Goal: Transaction & Acquisition: Purchase product/service

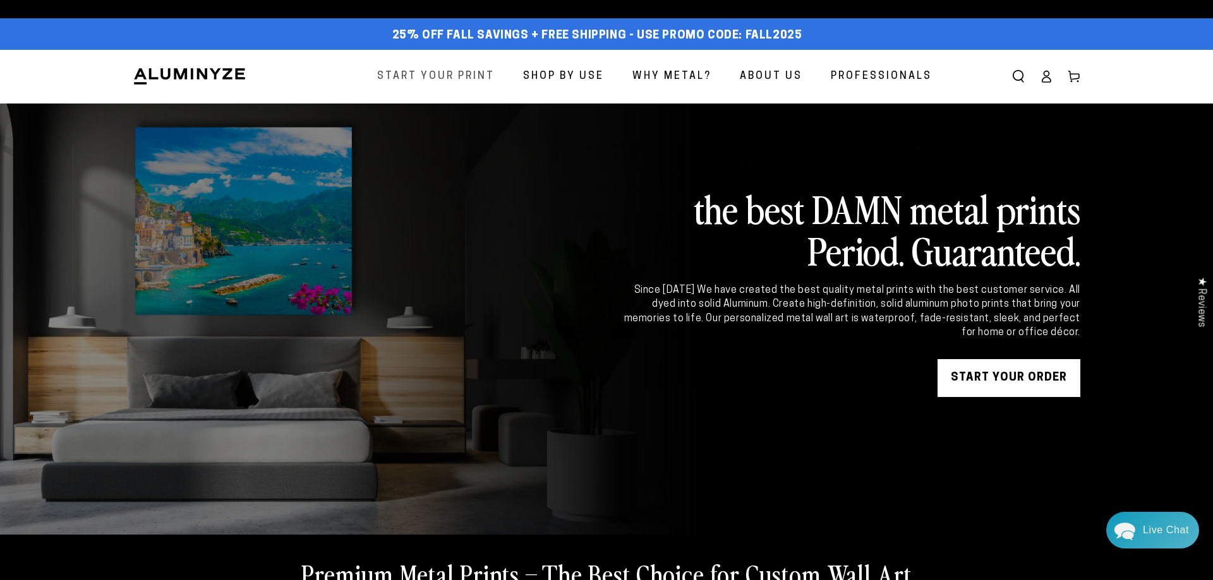
click at [385, 75] on span "Start Your Print" at bounding box center [435, 77] width 117 height 18
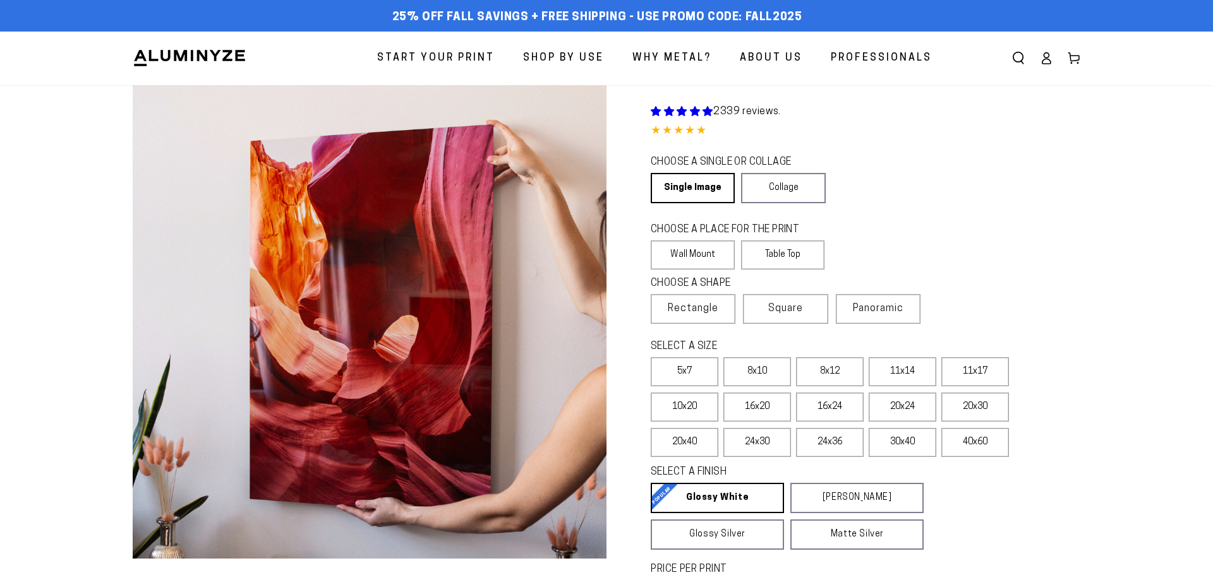
select select "**********"
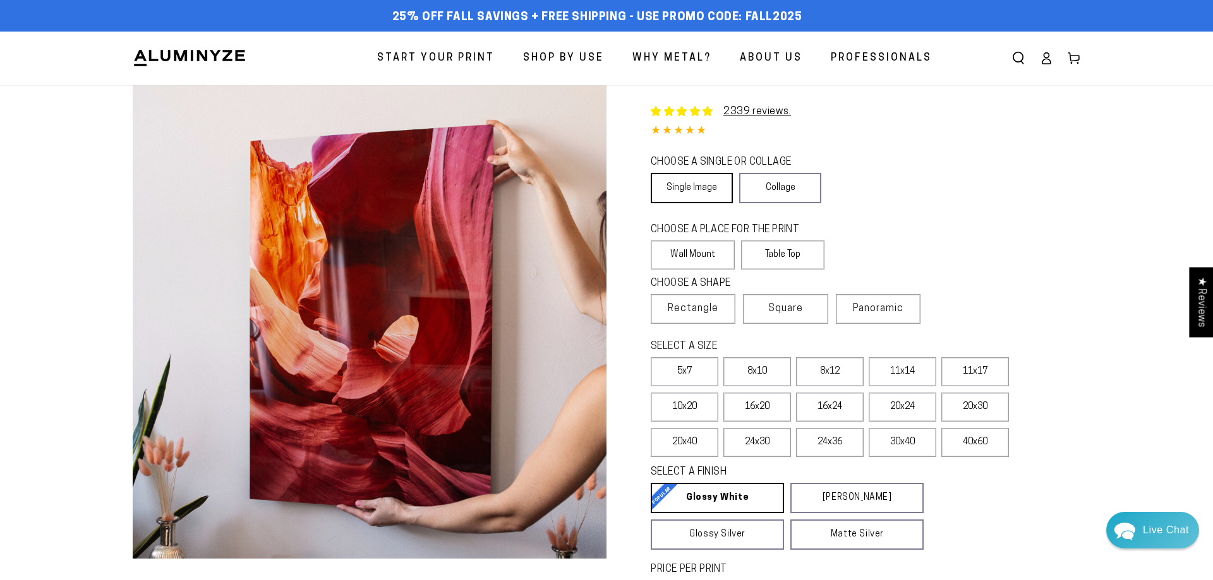
click at [674, 191] on link "Single Image" at bounding box center [691, 188] width 82 height 30
click at [674, 256] on label "Wall Mount" at bounding box center [692, 255] width 84 height 29
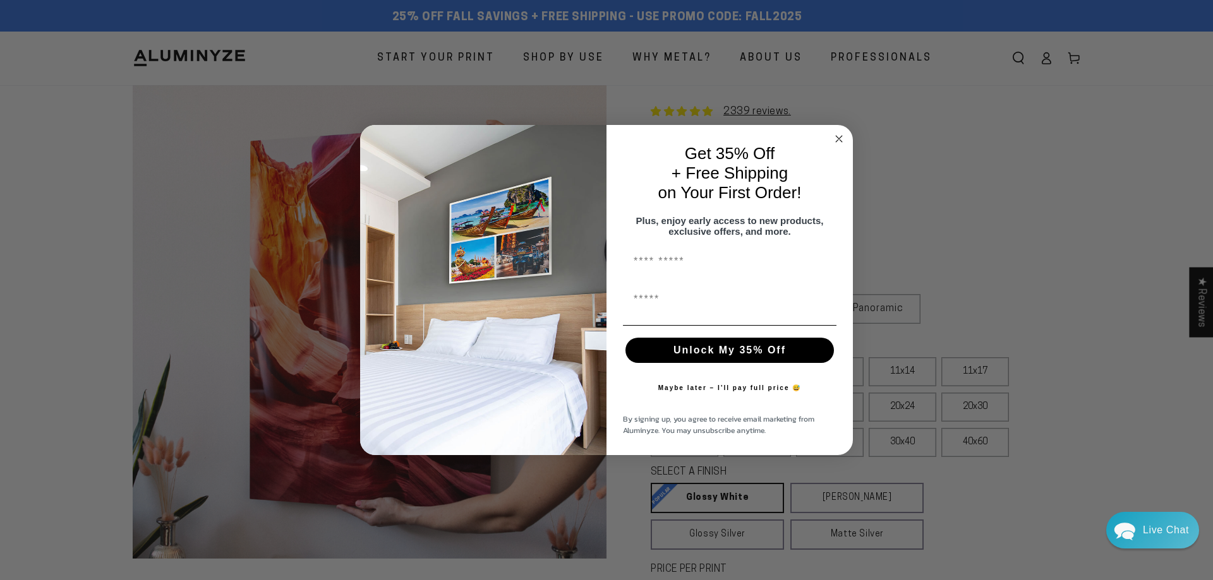
click at [841, 133] on icon "Close dialog" at bounding box center [838, 138] width 15 height 15
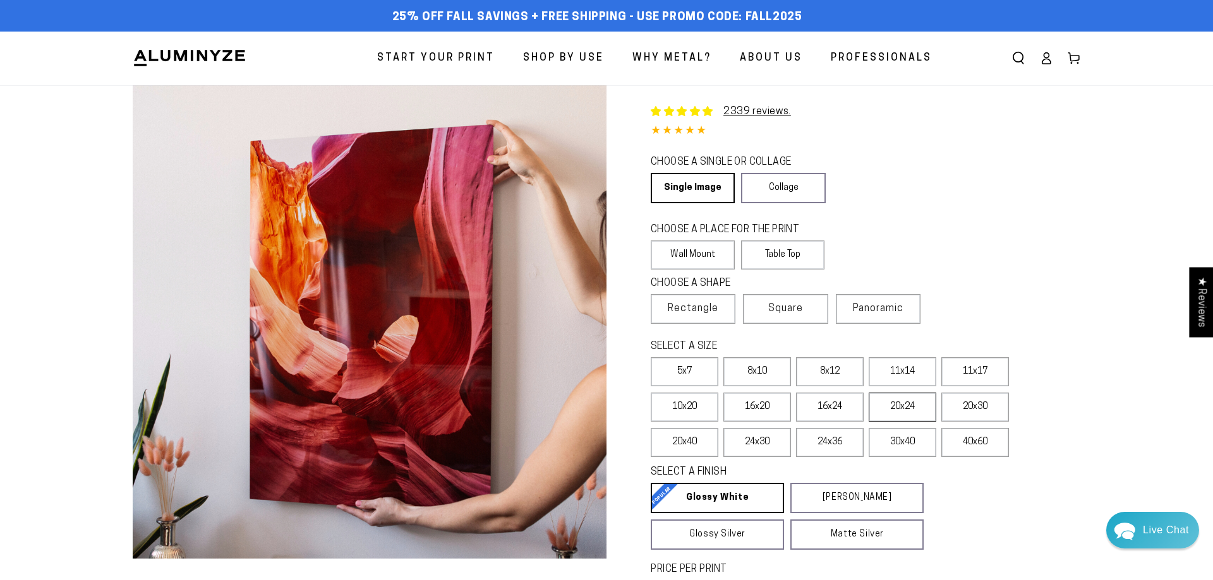
click at [914, 409] on label "20x24" at bounding box center [902, 407] width 68 height 29
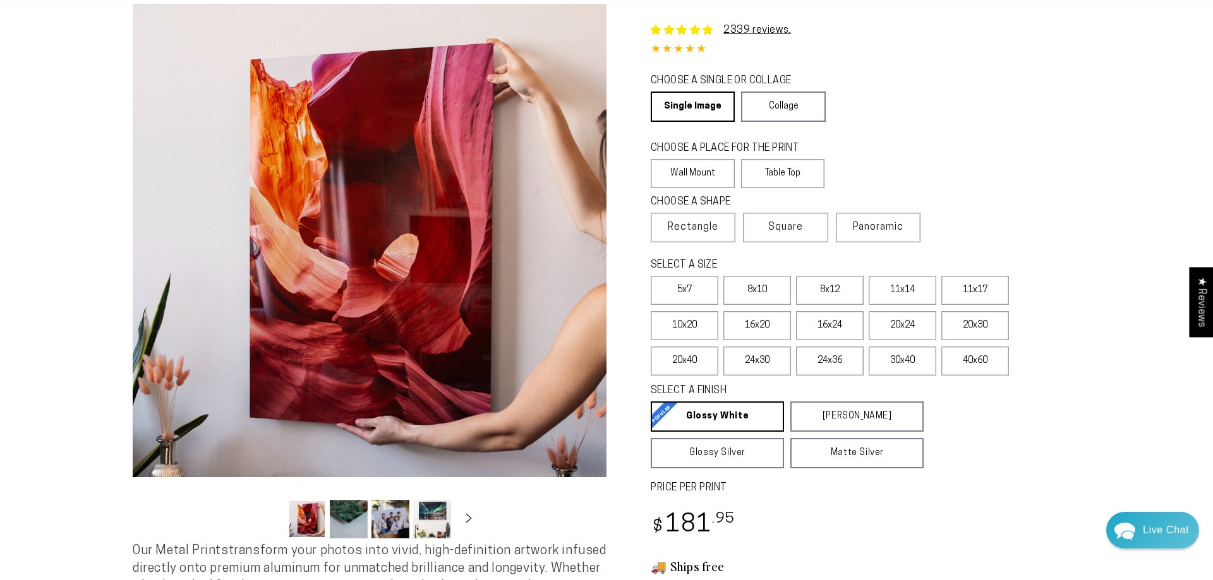
scroll to position [129, 0]
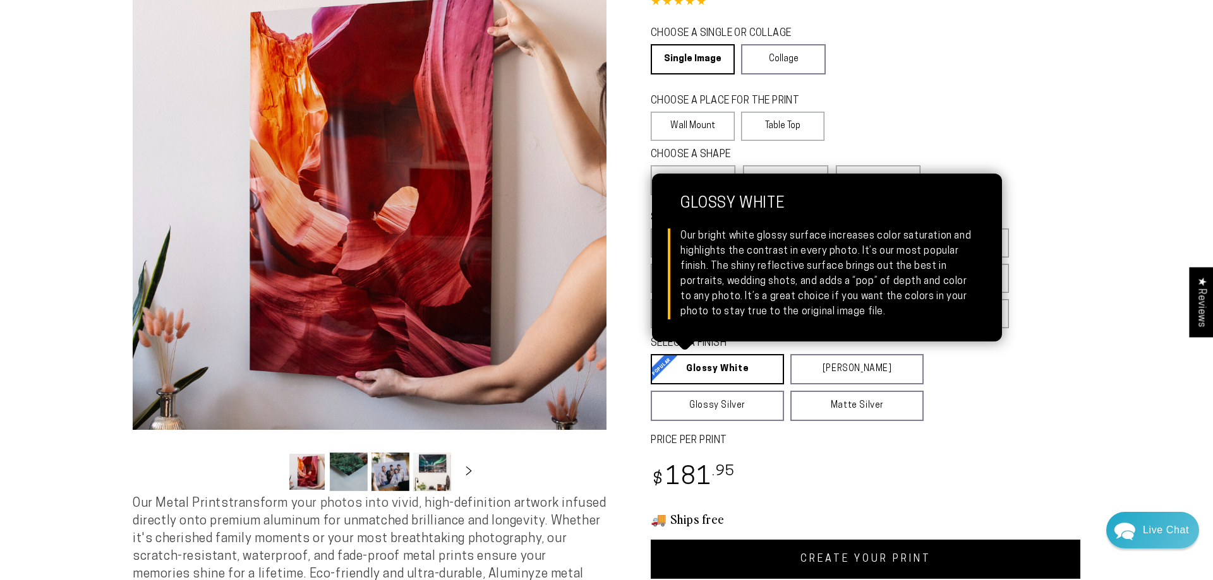
click at [733, 369] on link "Glossy White Glossy White Our bright white glossy surface increases color satur…" at bounding box center [716, 369] width 133 height 30
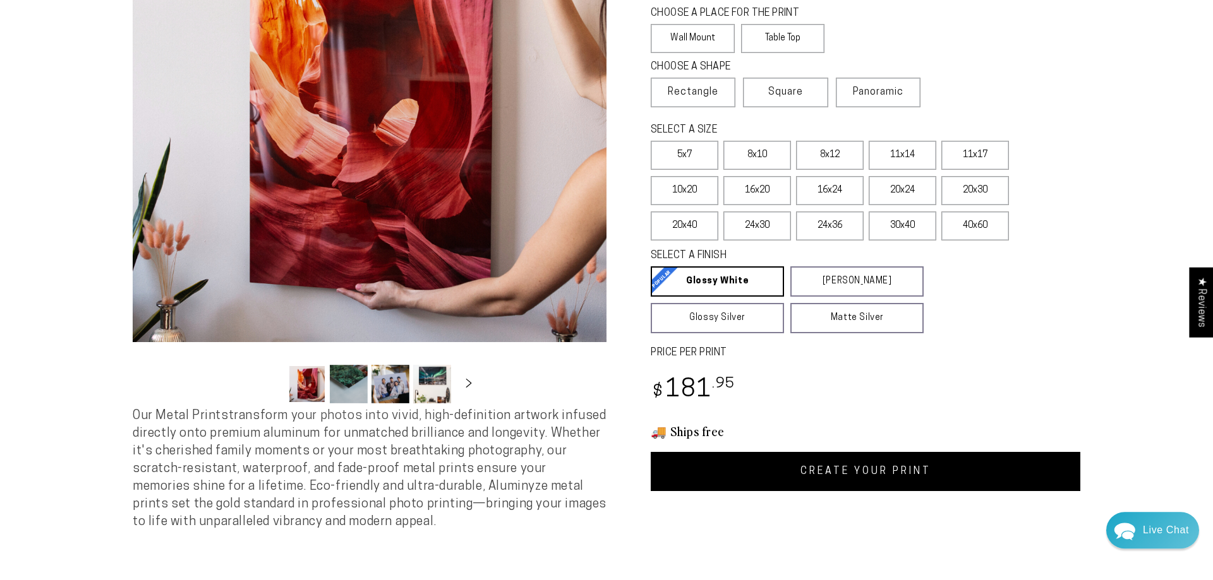
scroll to position [387, 0]
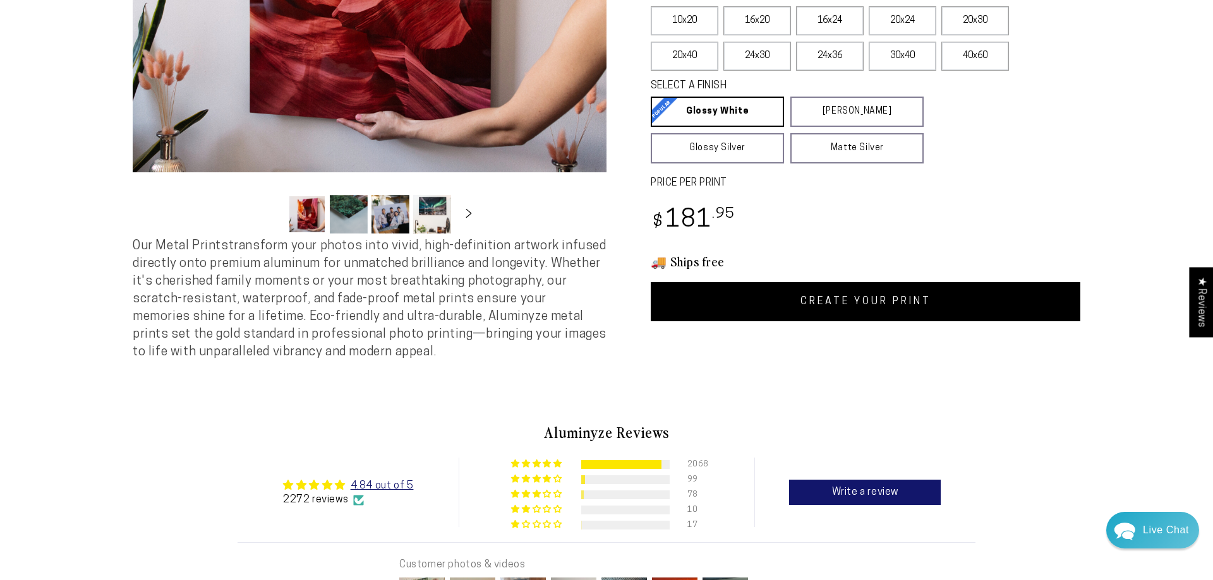
click at [855, 313] on link "CREATE YOUR PRINT" at bounding box center [864, 301] width 429 height 39
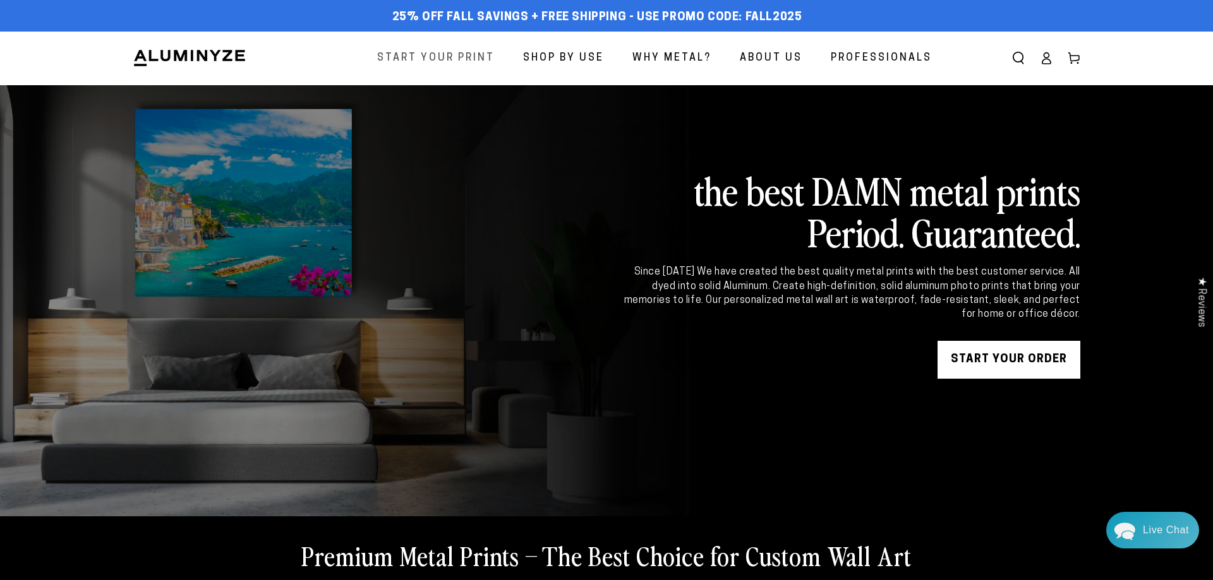
click at [453, 63] on span "Start Your Print" at bounding box center [435, 58] width 117 height 18
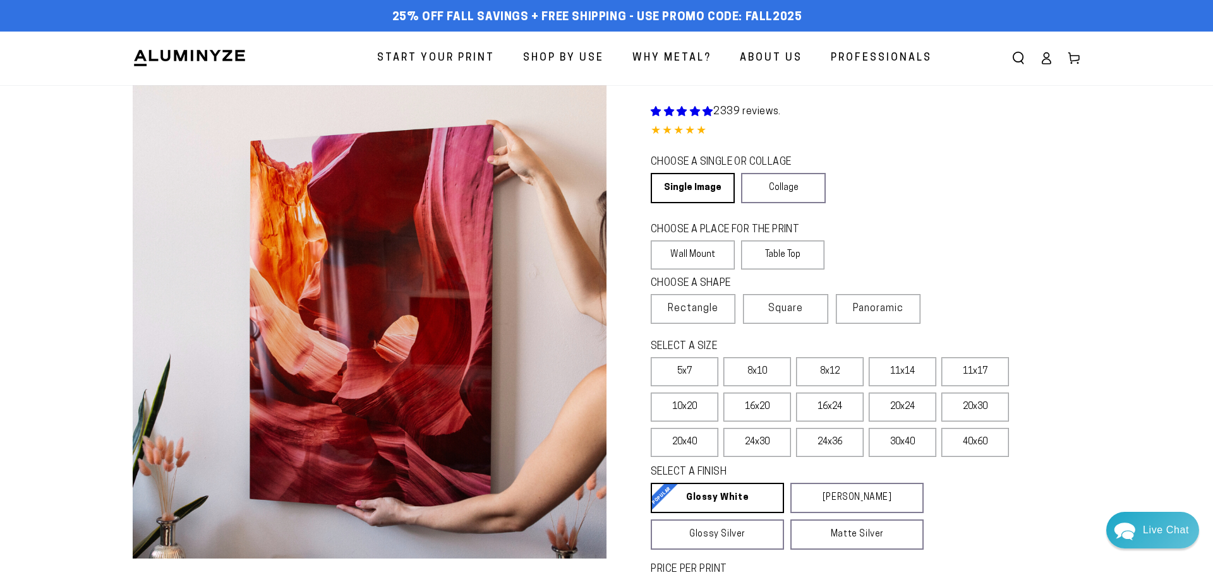
select select "**********"
click at [671, 182] on link "Single Image" at bounding box center [691, 188] width 82 height 30
click at [702, 251] on label "Wall Mount" at bounding box center [692, 255] width 84 height 29
click at [685, 310] on span "Rectangle" at bounding box center [693, 308] width 51 height 15
click at [885, 415] on label "20x24" at bounding box center [902, 407] width 68 height 29
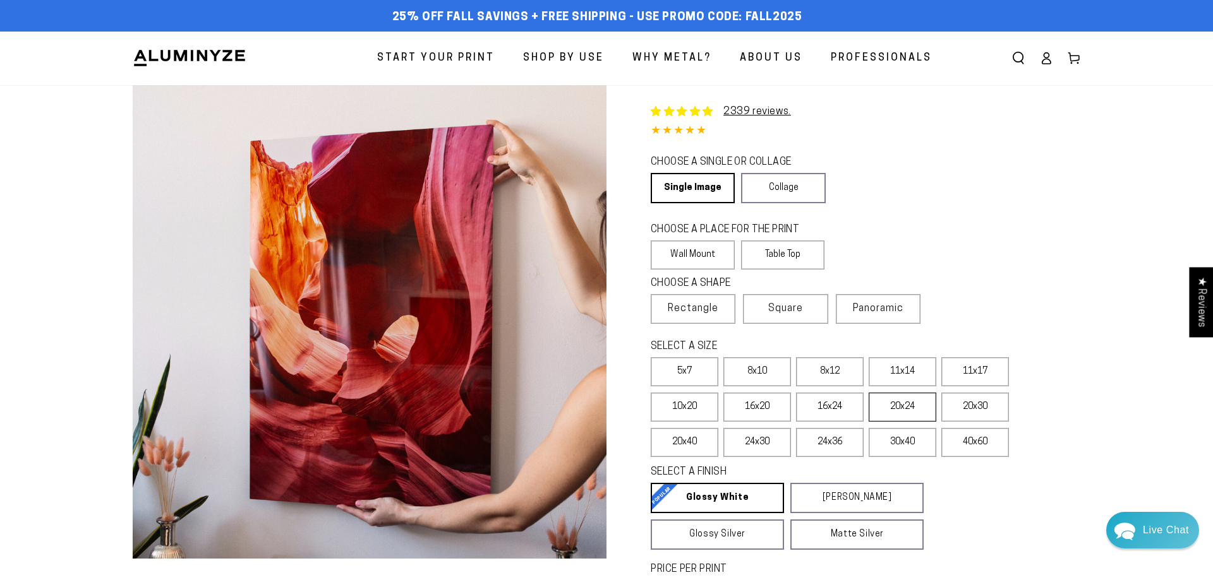
click at [883, 409] on label "20x24" at bounding box center [902, 407] width 68 height 29
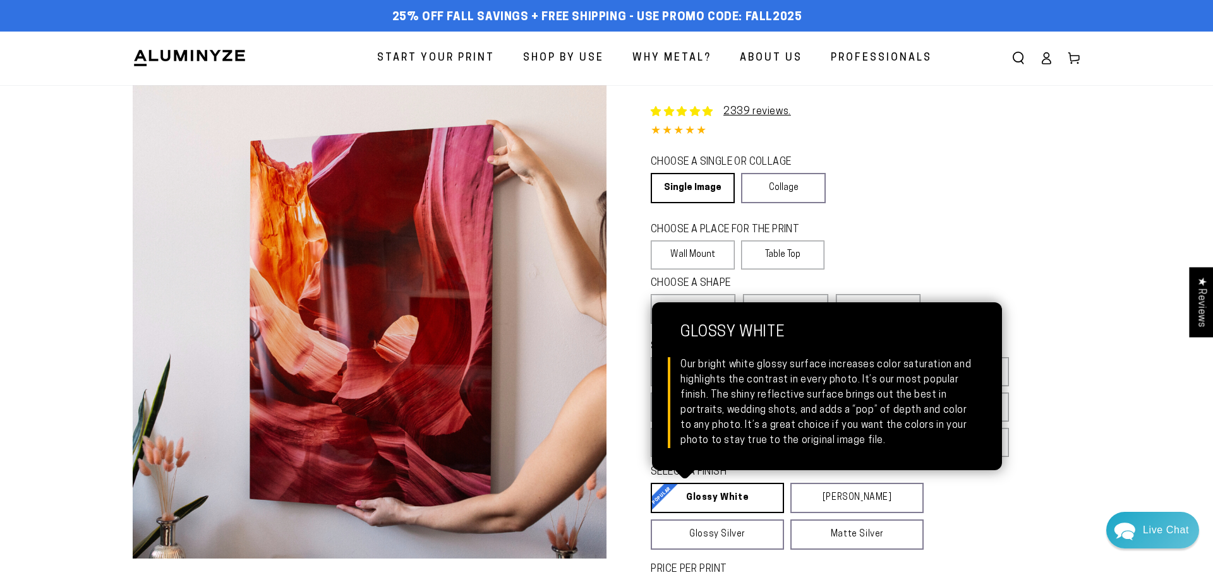
click at [729, 499] on link "Glossy White Glossy White Our bright white glossy surface increases color satur…" at bounding box center [716, 498] width 133 height 30
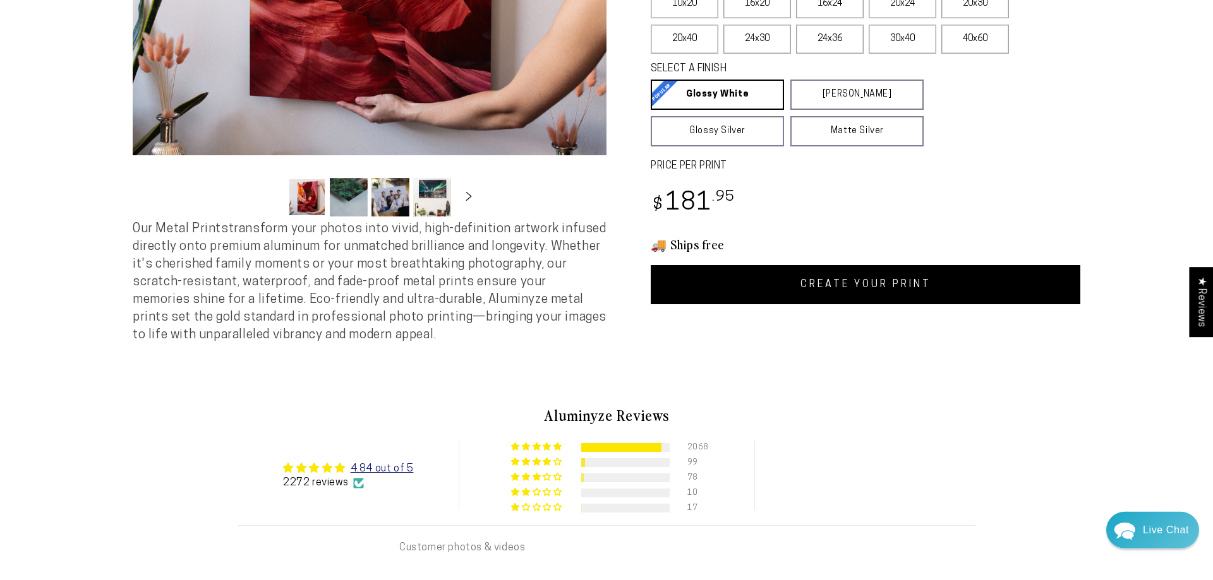
scroll to position [515, 0]
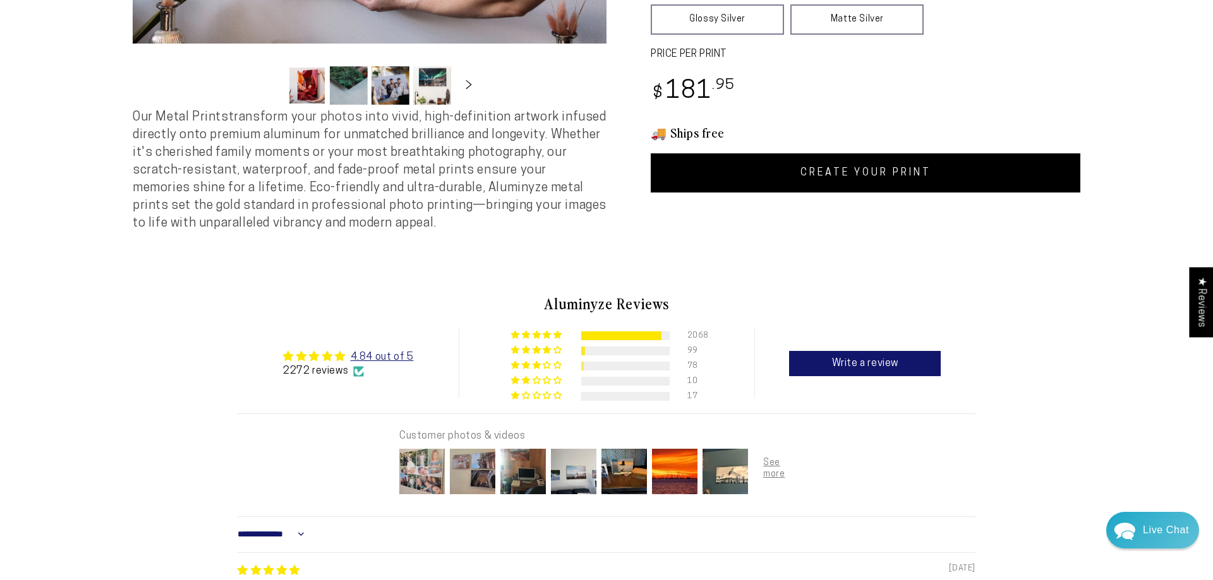
click at [812, 174] on link "CREATE YOUR PRINT" at bounding box center [864, 172] width 429 height 39
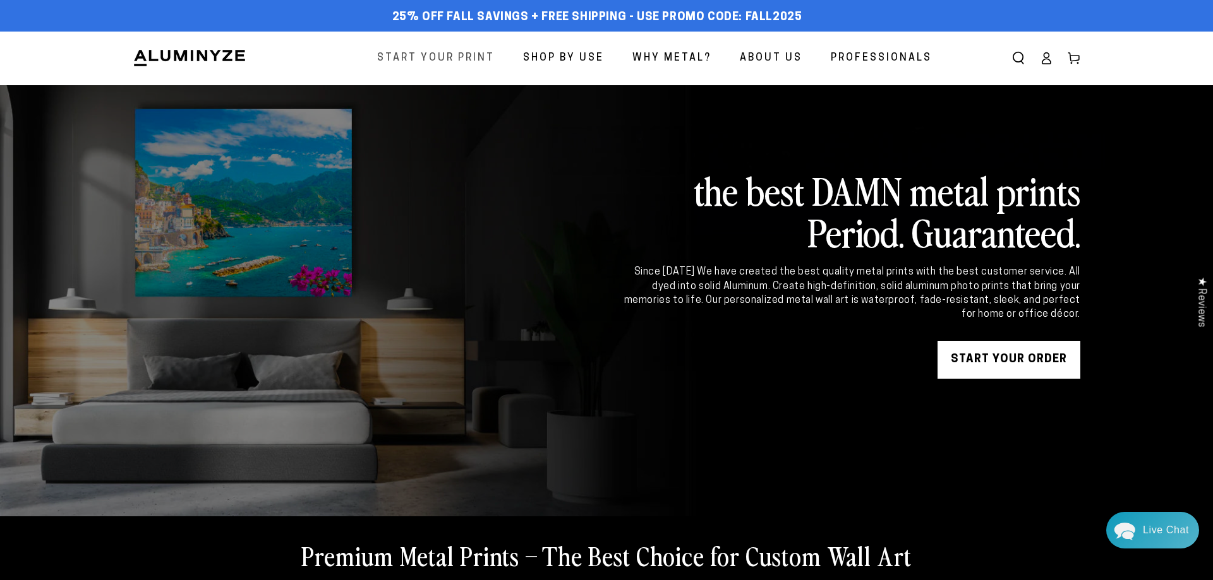
click at [465, 56] on span "Start Your Print" at bounding box center [435, 58] width 117 height 18
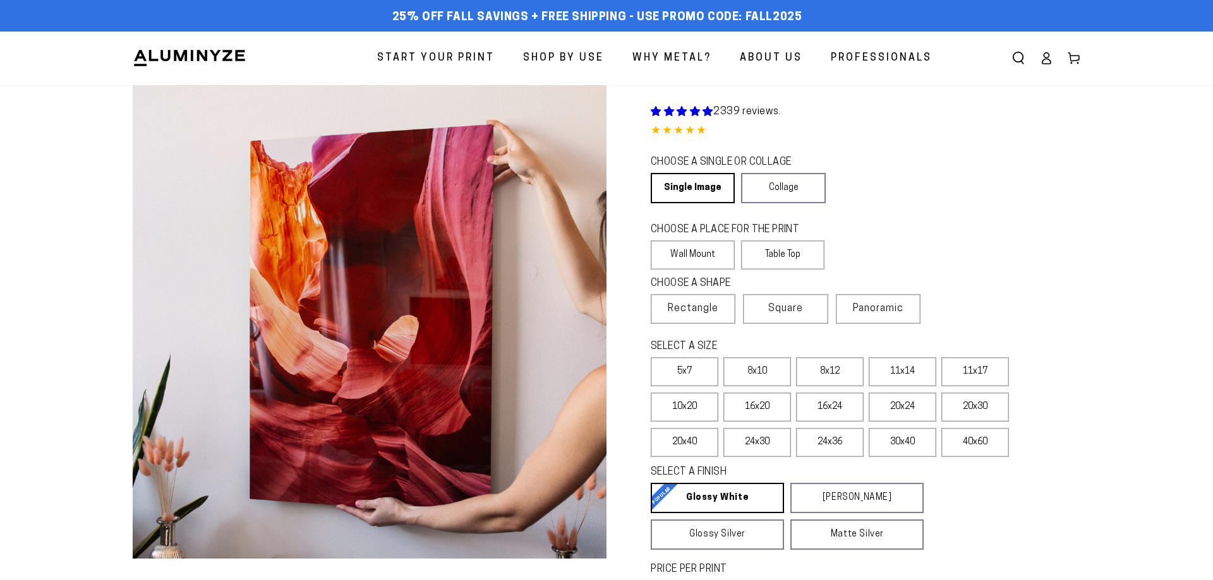
select select "**********"
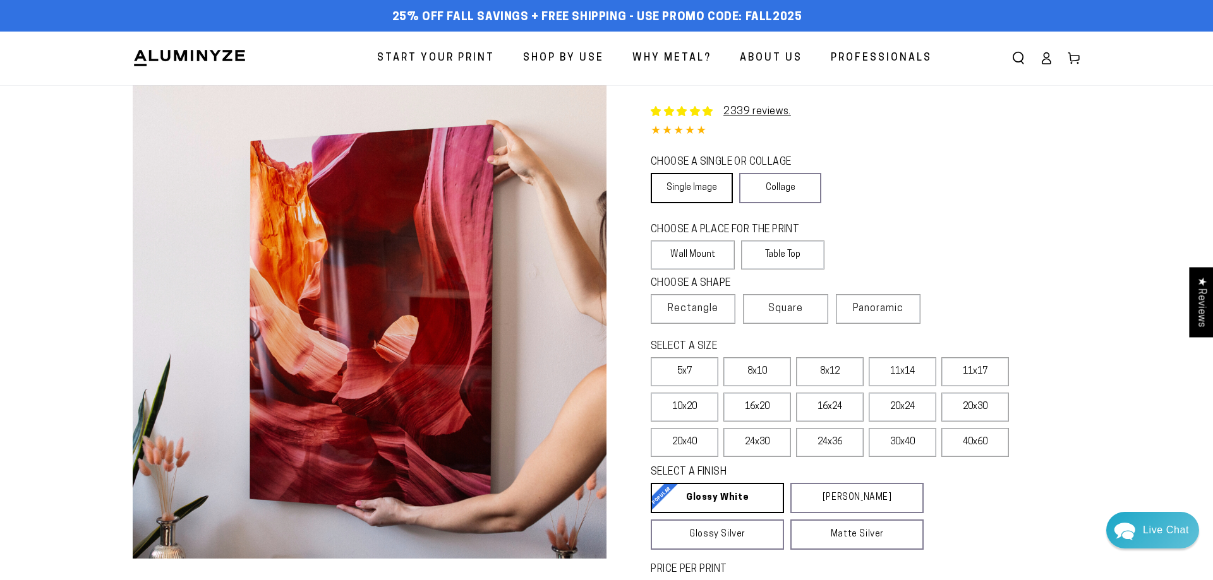
click at [714, 195] on link "Single Image" at bounding box center [691, 188] width 82 height 30
click at [718, 235] on legend "CHOOSE A PLACE FOR THE PRINT" at bounding box center [731, 230] width 162 height 15
click at [680, 265] on label "Wall Mount" at bounding box center [692, 255] width 84 height 29
click at [682, 307] on span "Rectangle" at bounding box center [693, 308] width 51 height 15
click at [763, 448] on label "24x30" at bounding box center [757, 442] width 68 height 29
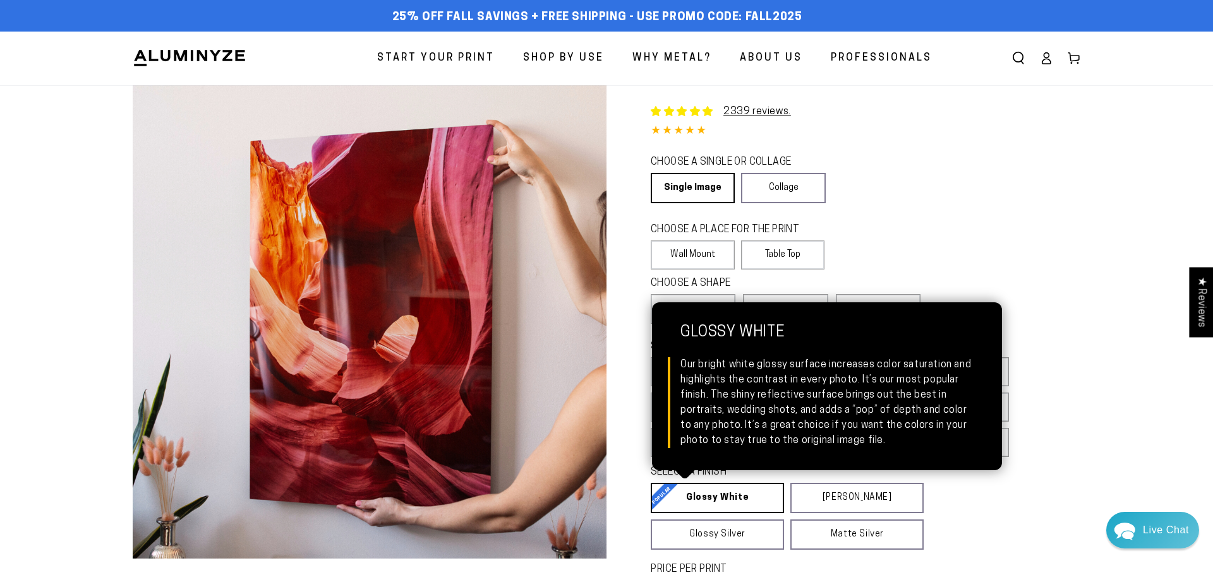
click at [731, 503] on link "Glossy White Glossy White Our bright white glossy surface increases color satur…" at bounding box center [716, 498] width 133 height 30
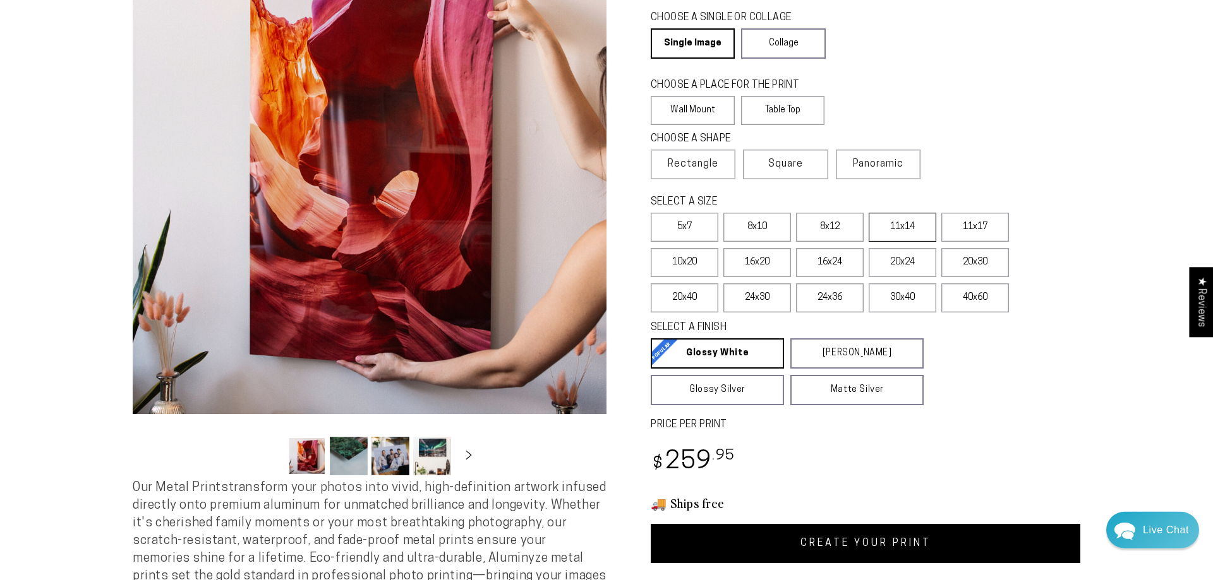
scroll to position [193, 0]
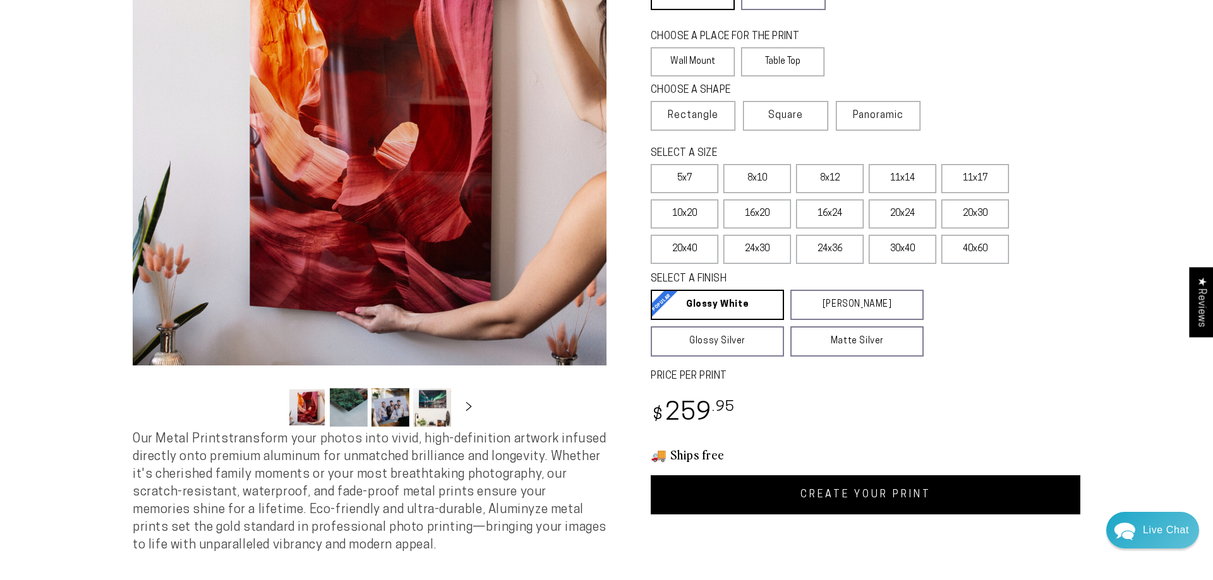
click at [865, 502] on link "CREATE YOUR PRINT" at bounding box center [864, 495] width 429 height 39
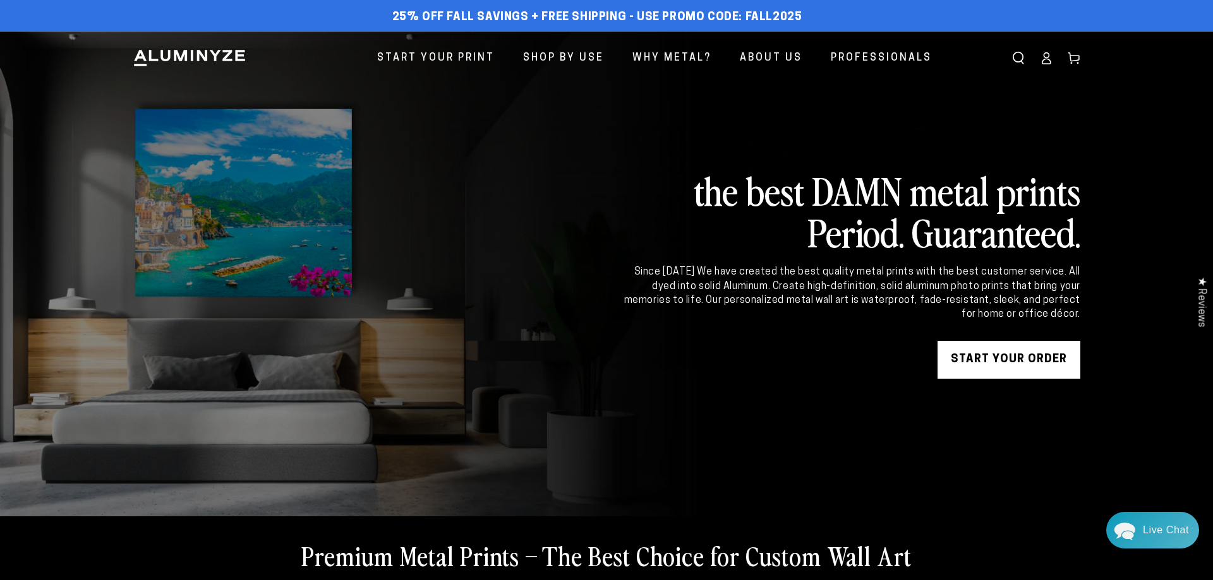
click at [1000, 356] on link "START YOUR Order" at bounding box center [1008, 360] width 143 height 38
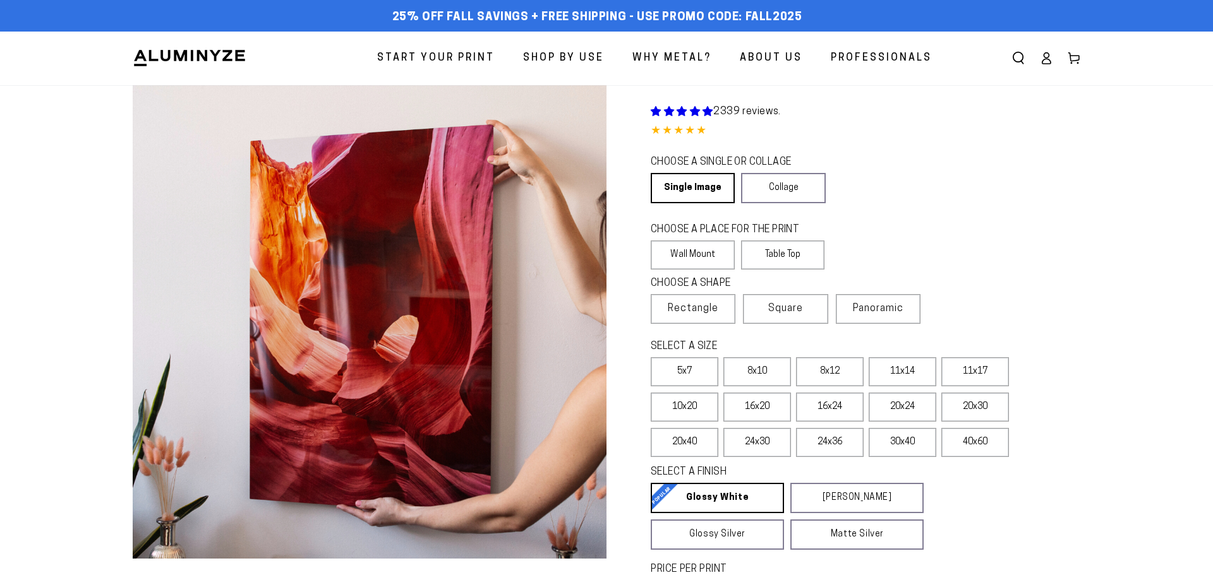
select select "**********"
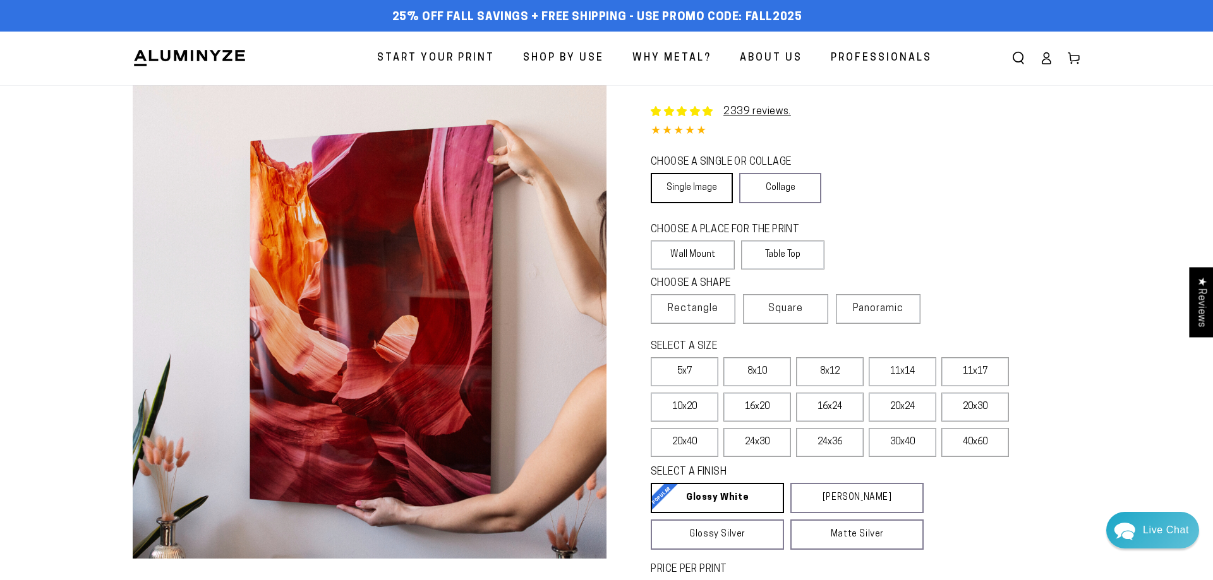
click at [690, 192] on link "Single Image" at bounding box center [691, 188] width 82 height 30
drag, startPoint x: 690, startPoint y: 243, endPoint x: 690, endPoint y: 261, distance: 19.0
click at [690, 243] on label "Wall Mount" at bounding box center [692, 255] width 84 height 29
click at [714, 312] on span "Rectangle" at bounding box center [693, 308] width 51 height 15
click at [812, 411] on label "16x24" at bounding box center [830, 407] width 68 height 29
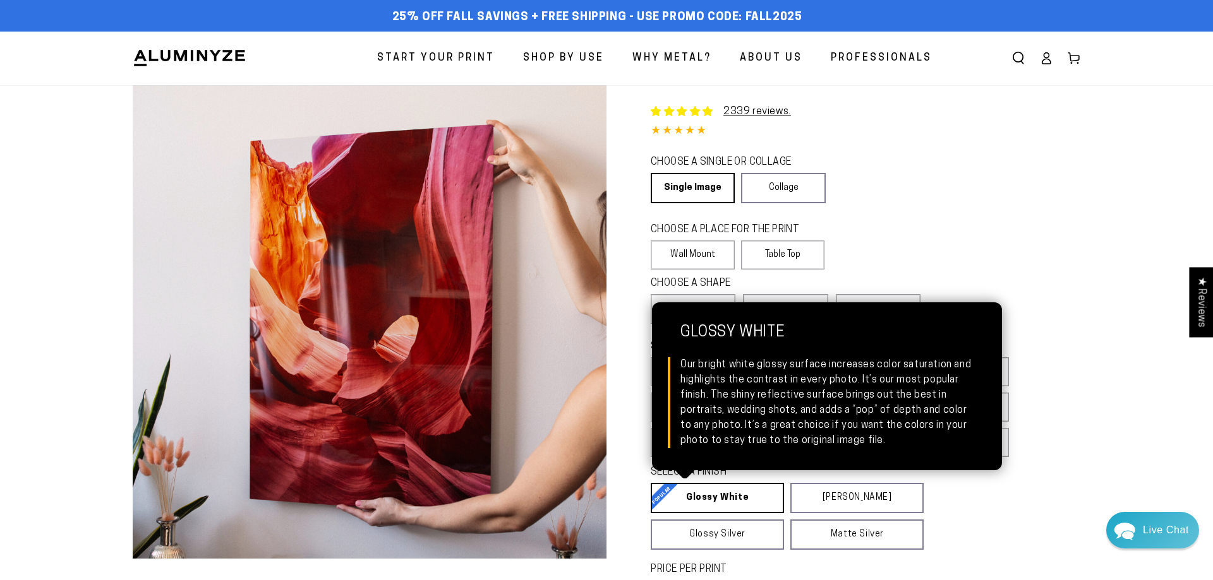
click at [746, 500] on link "Glossy White Glossy White Our bright white glossy surface increases color satur…" at bounding box center [716, 498] width 133 height 30
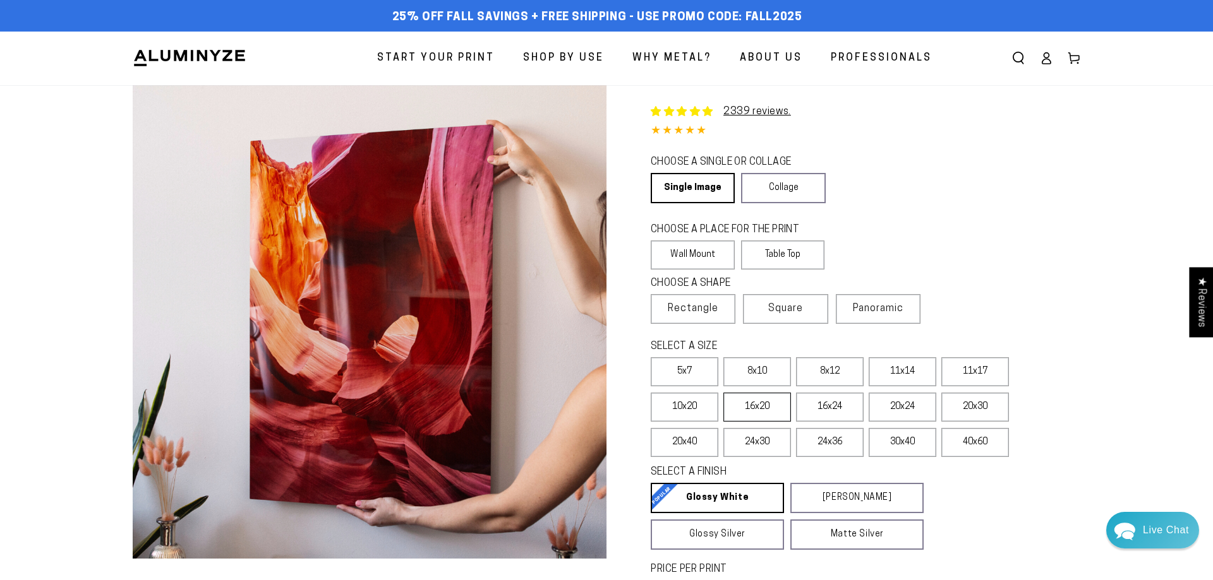
click at [744, 409] on label "16x20" at bounding box center [757, 407] width 68 height 29
click at [817, 406] on label "16x24" at bounding box center [830, 407] width 68 height 29
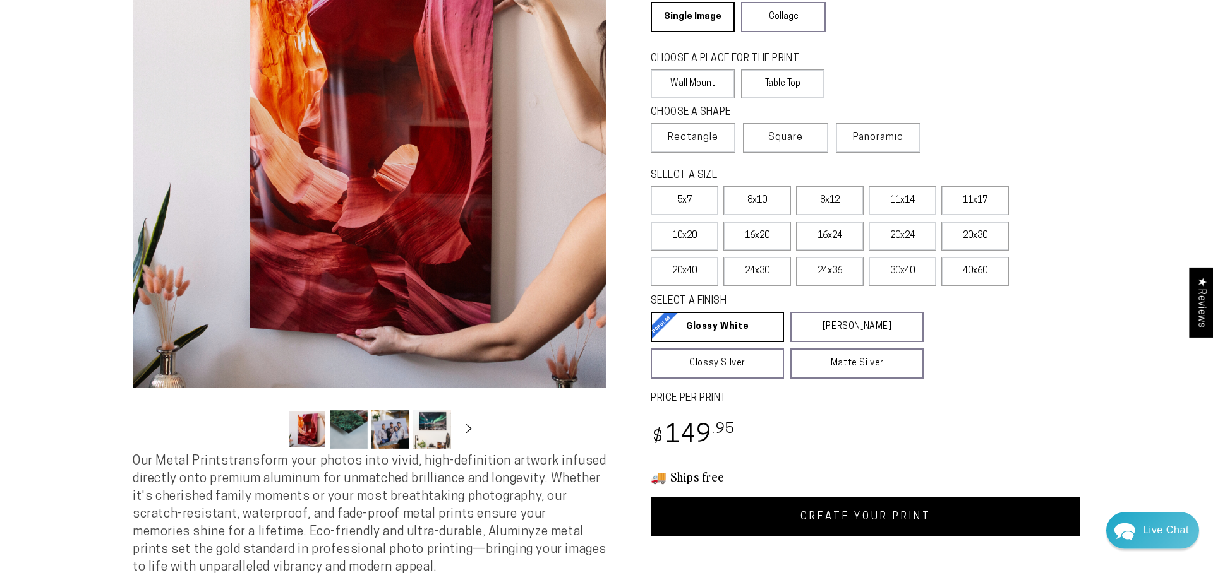
scroll to position [193, 0]
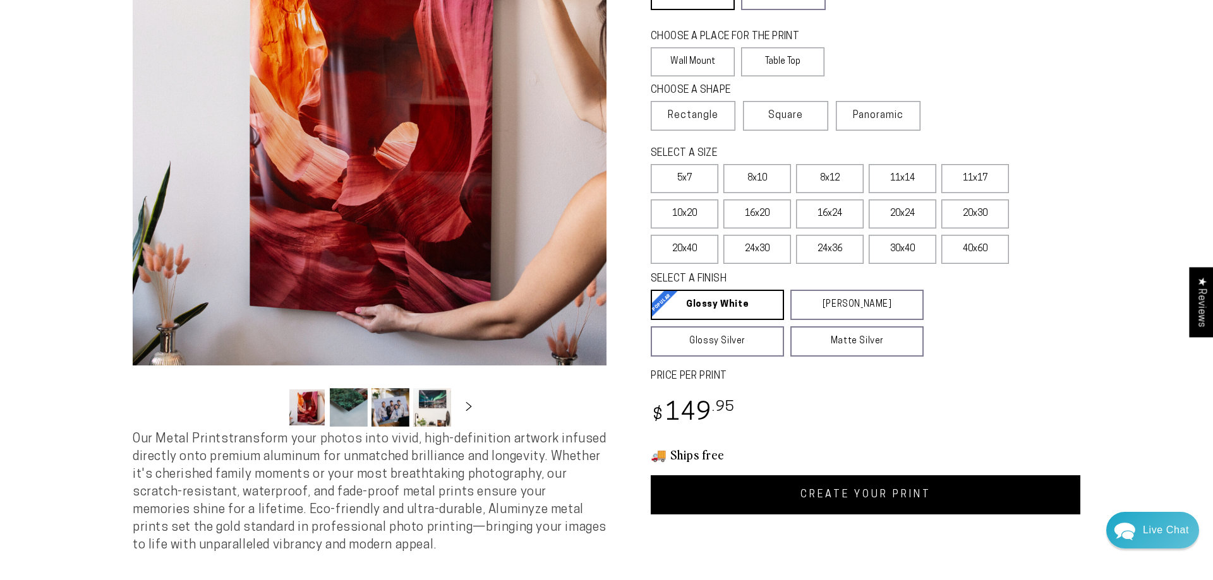
click at [872, 504] on link "CREATE YOUR PRINT" at bounding box center [864, 495] width 429 height 39
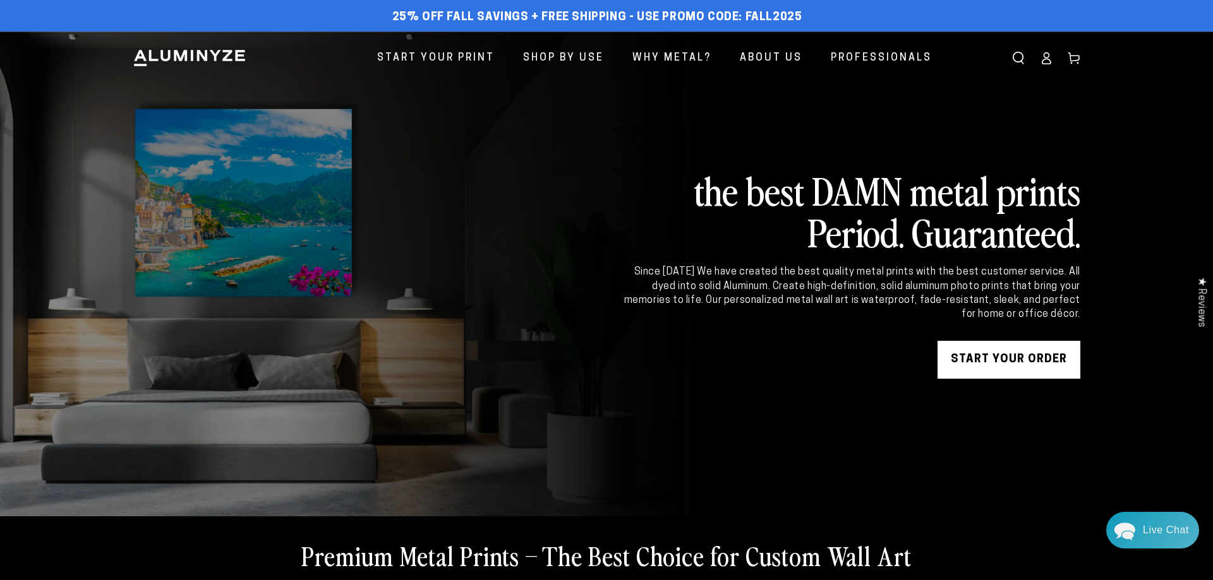
click at [990, 354] on link "START YOUR Order" at bounding box center [1008, 360] width 143 height 38
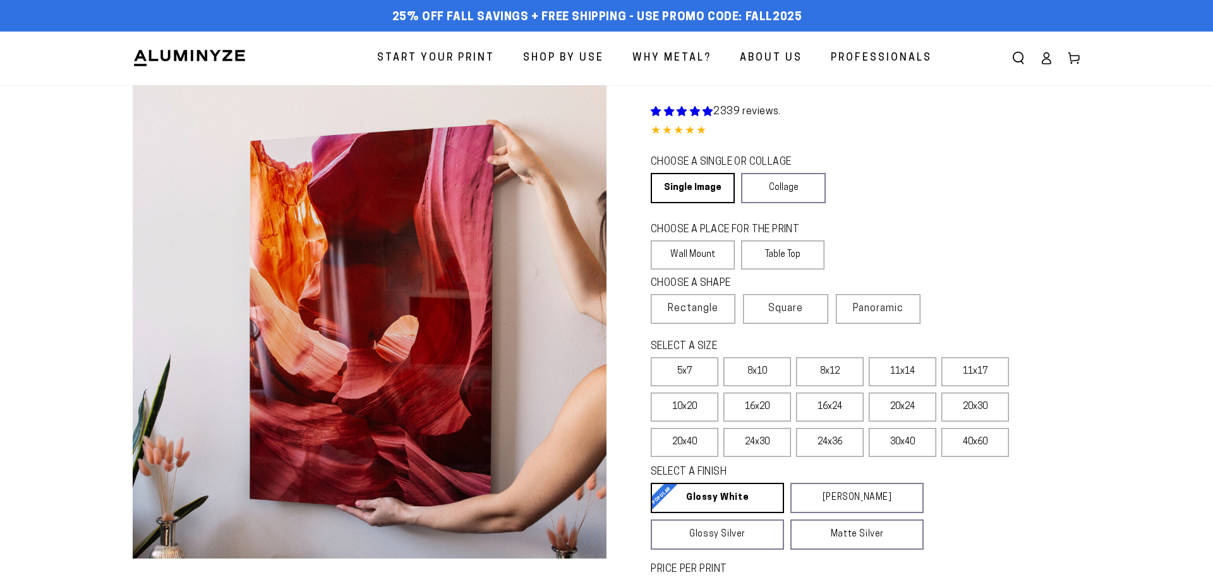
select select "**********"
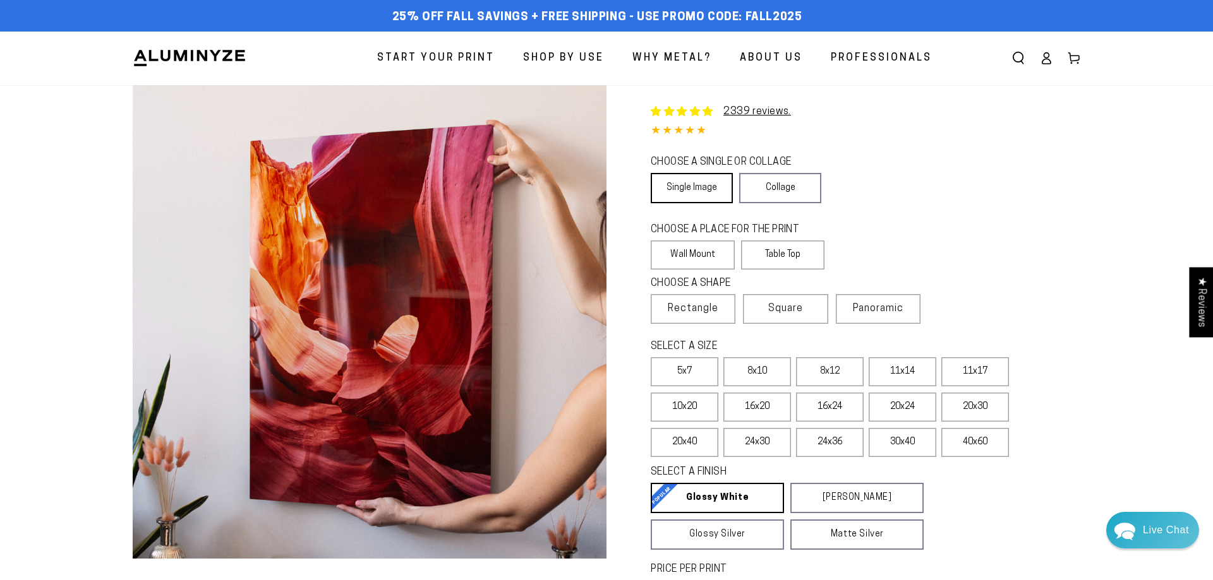
click at [722, 188] on link "Single Image" at bounding box center [691, 188] width 82 height 30
click at [693, 252] on label "Wall Mount" at bounding box center [692, 255] width 84 height 29
click at [697, 316] on span "Rectangle" at bounding box center [693, 308] width 51 height 15
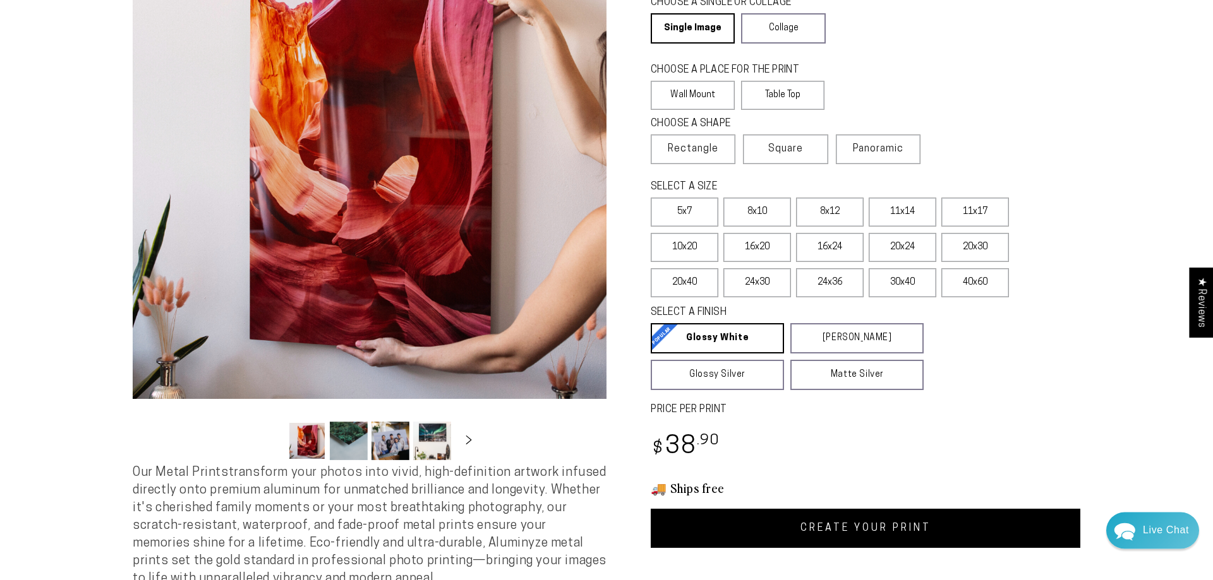
scroll to position [193, 0]
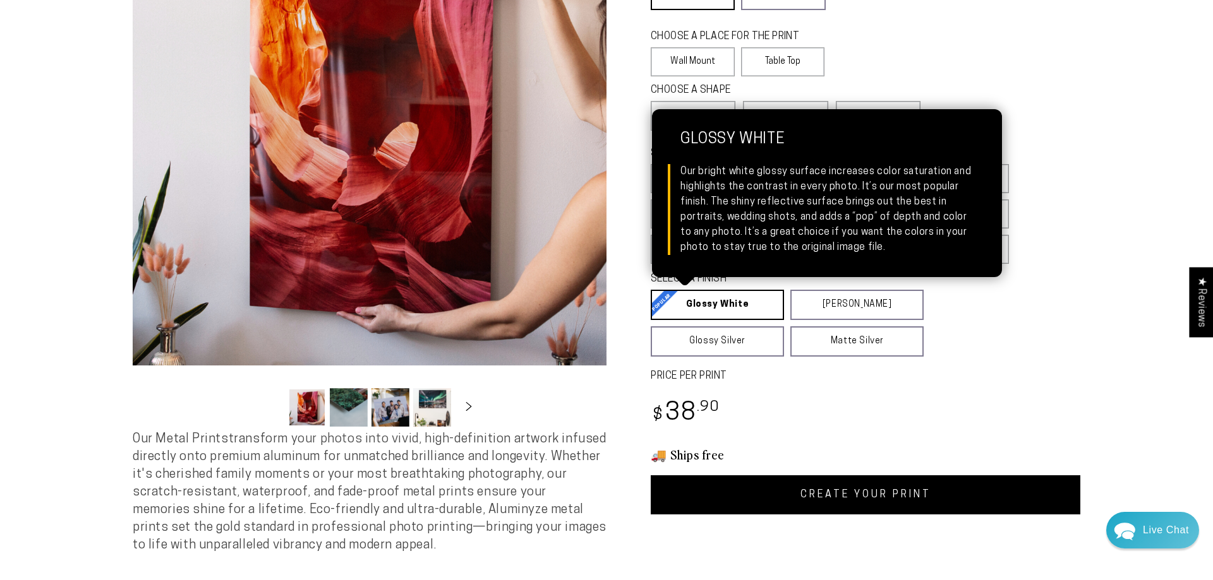
click at [712, 297] on link "Glossy White Glossy White Our bright white glossy surface increases color satur…" at bounding box center [716, 305] width 133 height 30
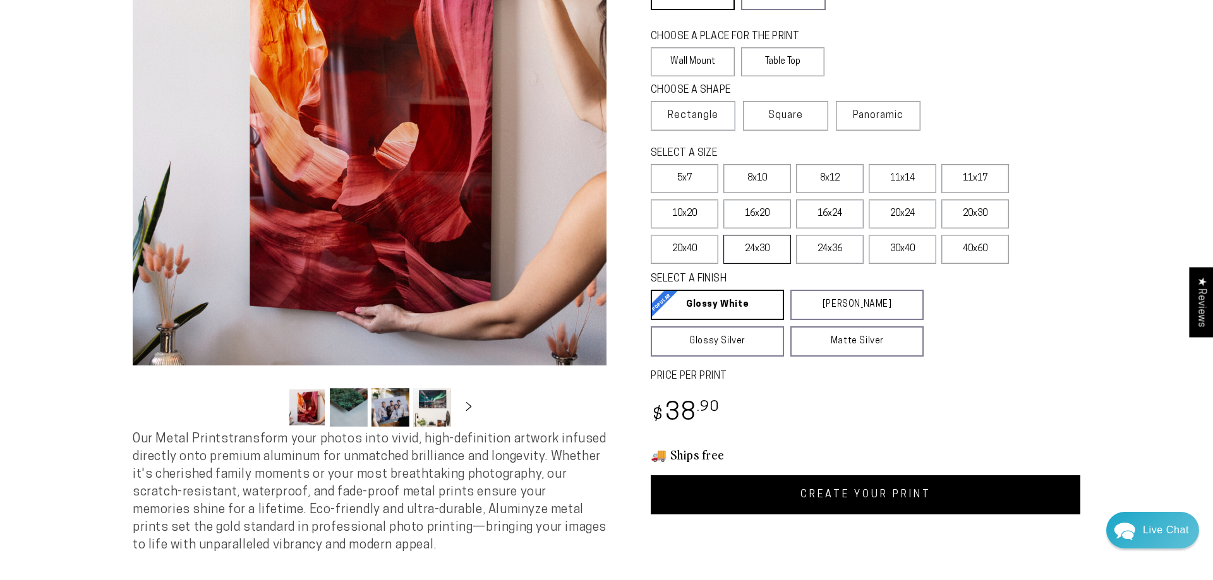
click at [758, 255] on label "24x30" at bounding box center [757, 249] width 68 height 29
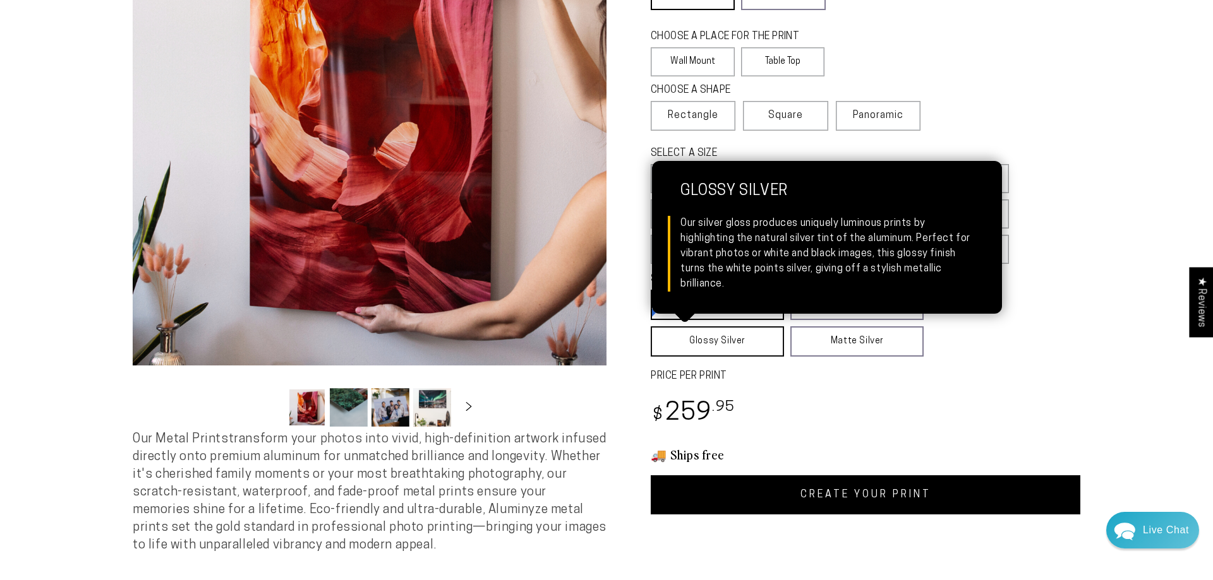
click at [734, 352] on link "Glossy Silver Glossy Silver Our silver gloss produces uniquely luminous prints …" at bounding box center [716, 342] width 133 height 30
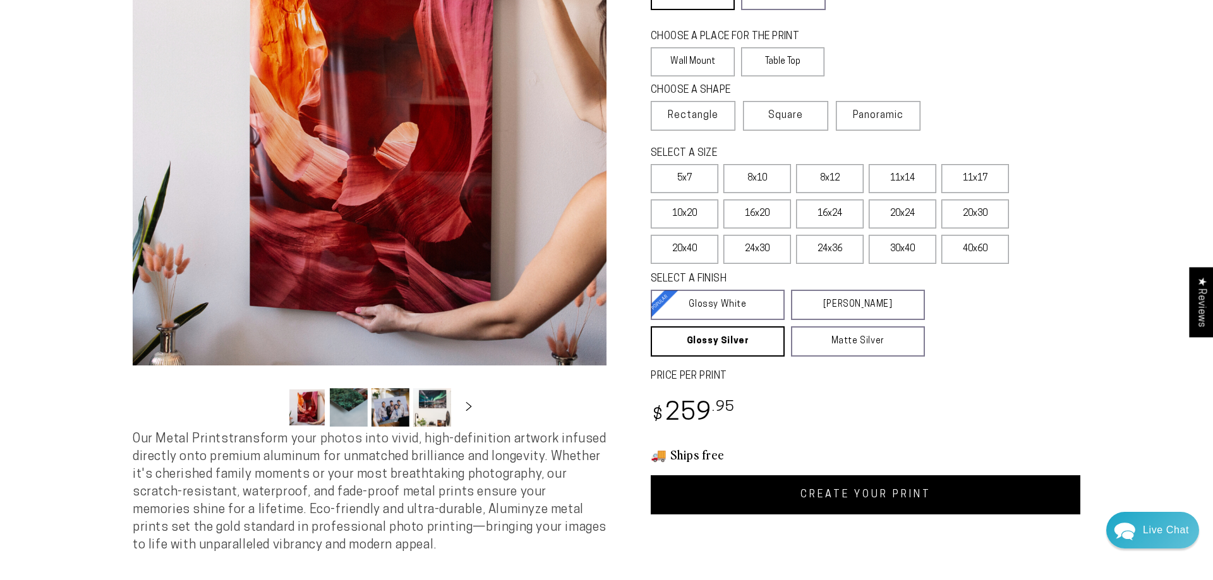
click at [690, 324] on fieldset "SELECT A FINISH Learn more Glossy White Glossy White Our bright white glossy su…" at bounding box center [852, 314] width 405 height 85
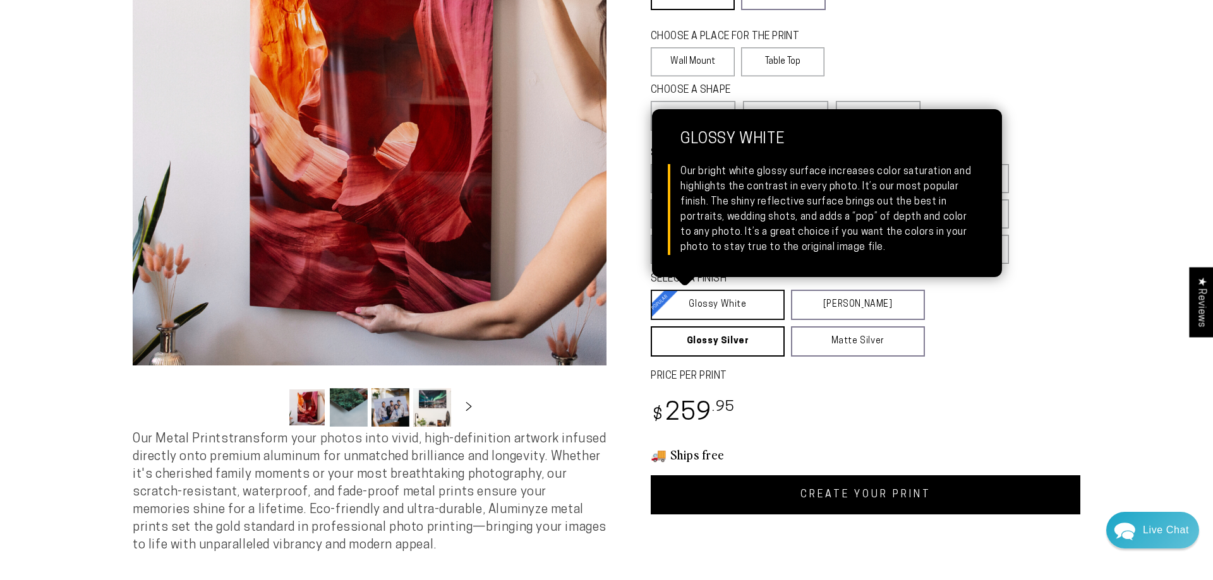
click at [691, 317] on link "Glossy White Glossy White Our bright white glossy surface increases color satur…" at bounding box center [717, 305] width 134 height 30
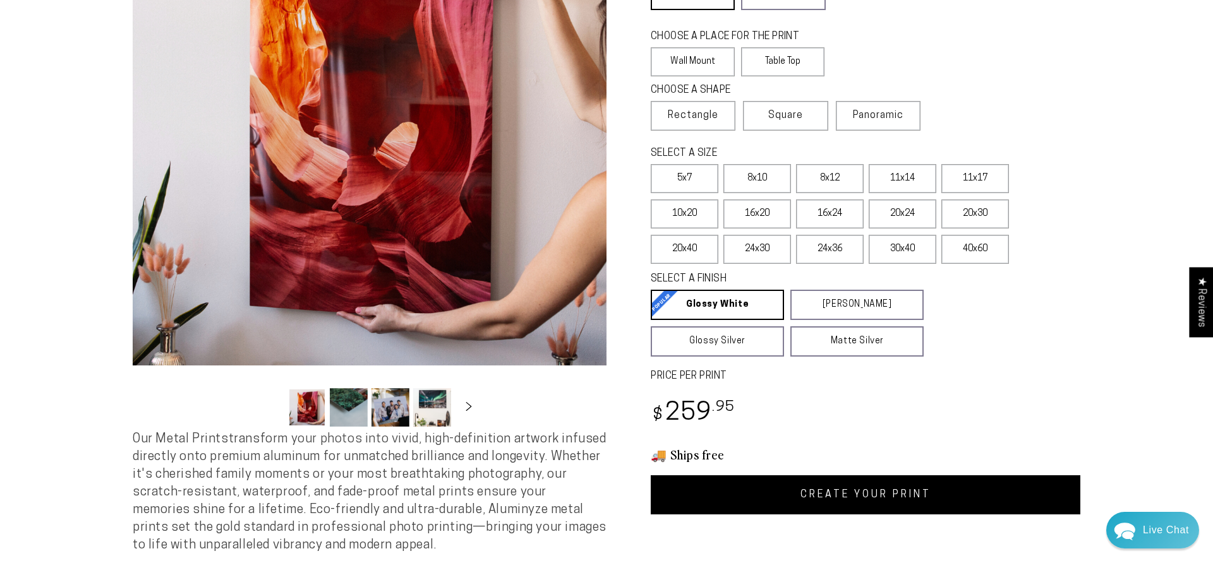
click at [885, 497] on link "CREATE YOUR PRINT" at bounding box center [864, 495] width 429 height 39
select select "**********"
click at [796, 122] on span "Square" at bounding box center [785, 115] width 35 height 15
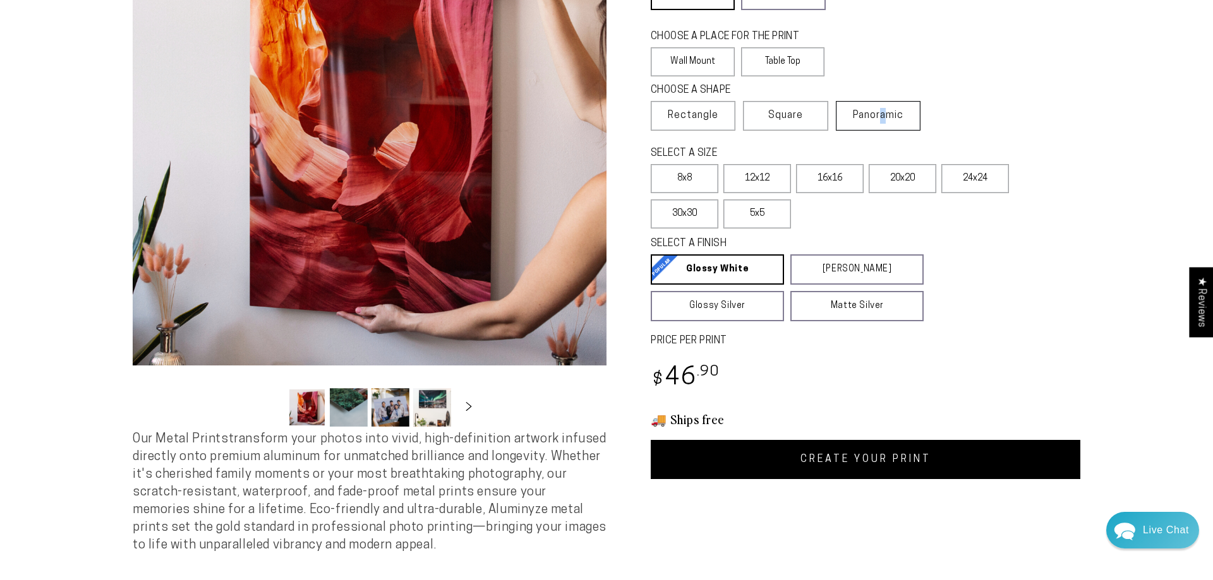
click at [890, 121] on span "Panoramic" at bounding box center [878, 116] width 51 height 10
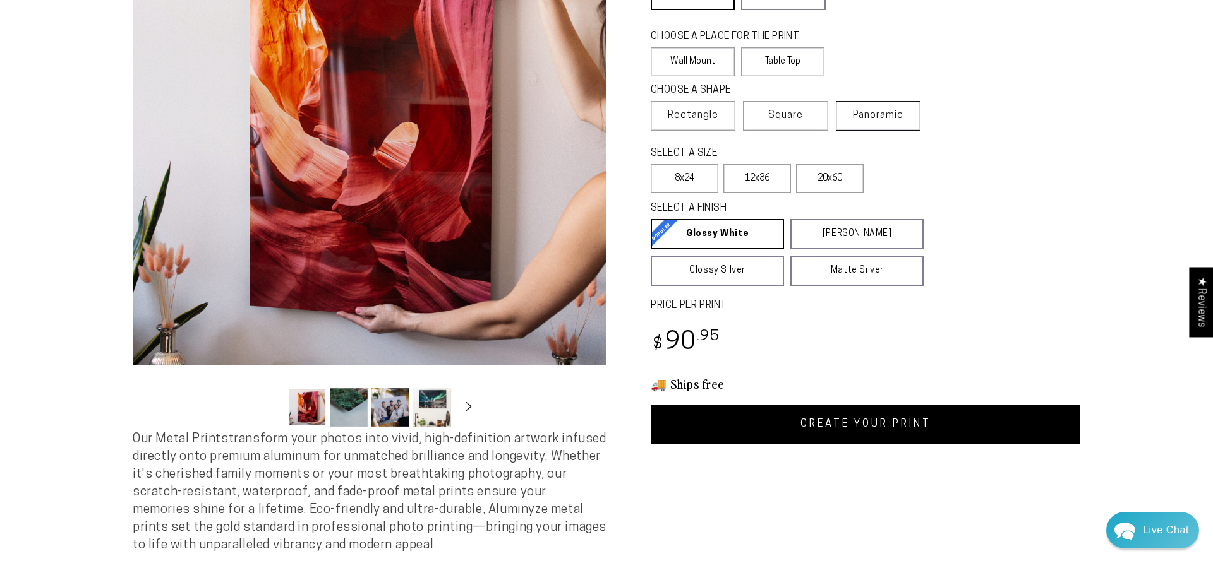
click at [884, 114] on span "Panoramic" at bounding box center [878, 116] width 51 height 10
click at [791, 424] on link "CREATE YOUR PRINT" at bounding box center [864, 424] width 429 height 39
click at [720, 120] on label "Rectangle" at bounding box center [692, 116] width 85 height 30
select select "**********"
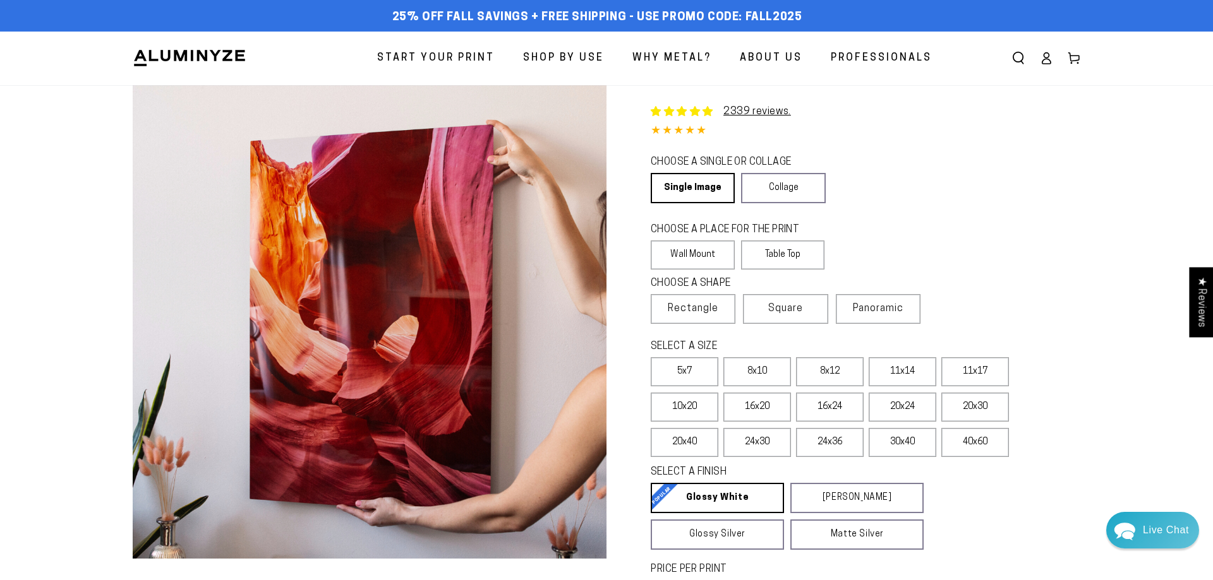
click at [462, 63] on span "Start Your Print" at bounding box center [435, 58] width 117 height 18
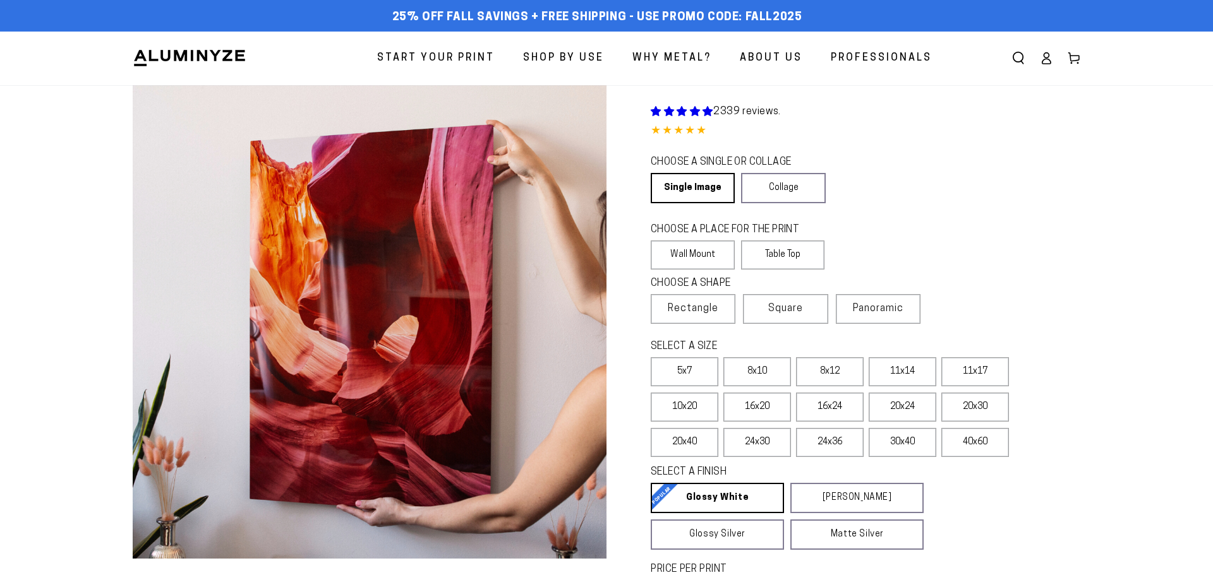
select select "**********"
